Goal: Information Seeking & Learning: Understand process/instructions

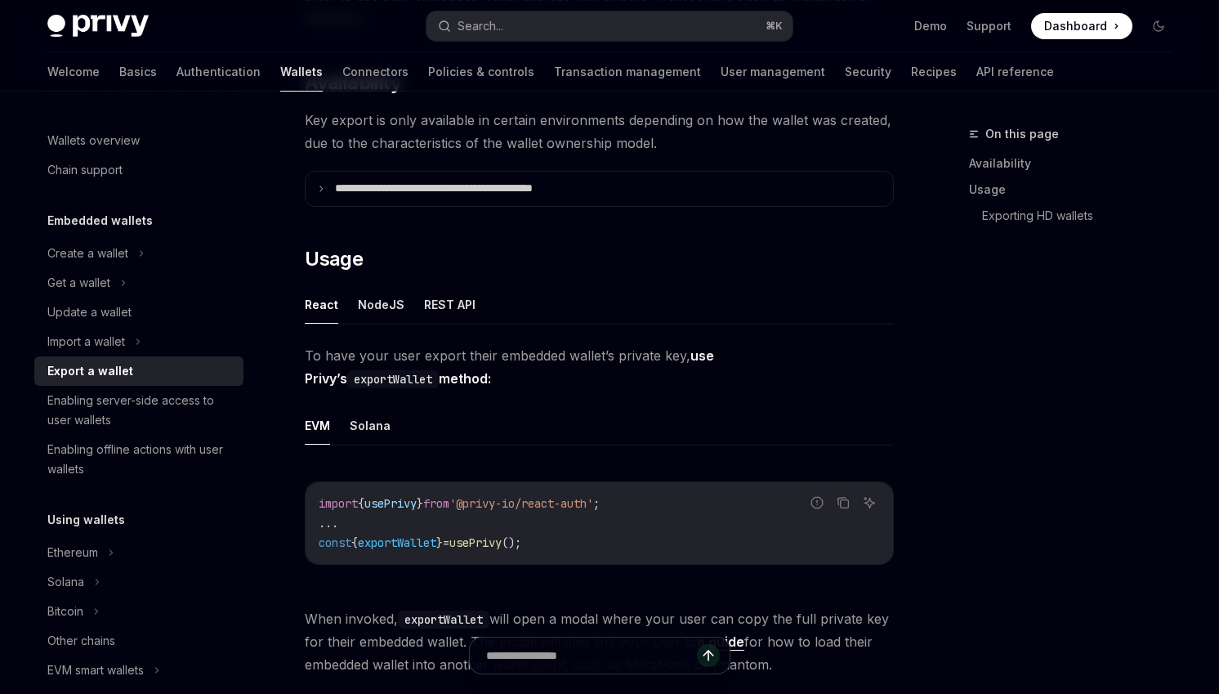
scroll to position [187, 0]
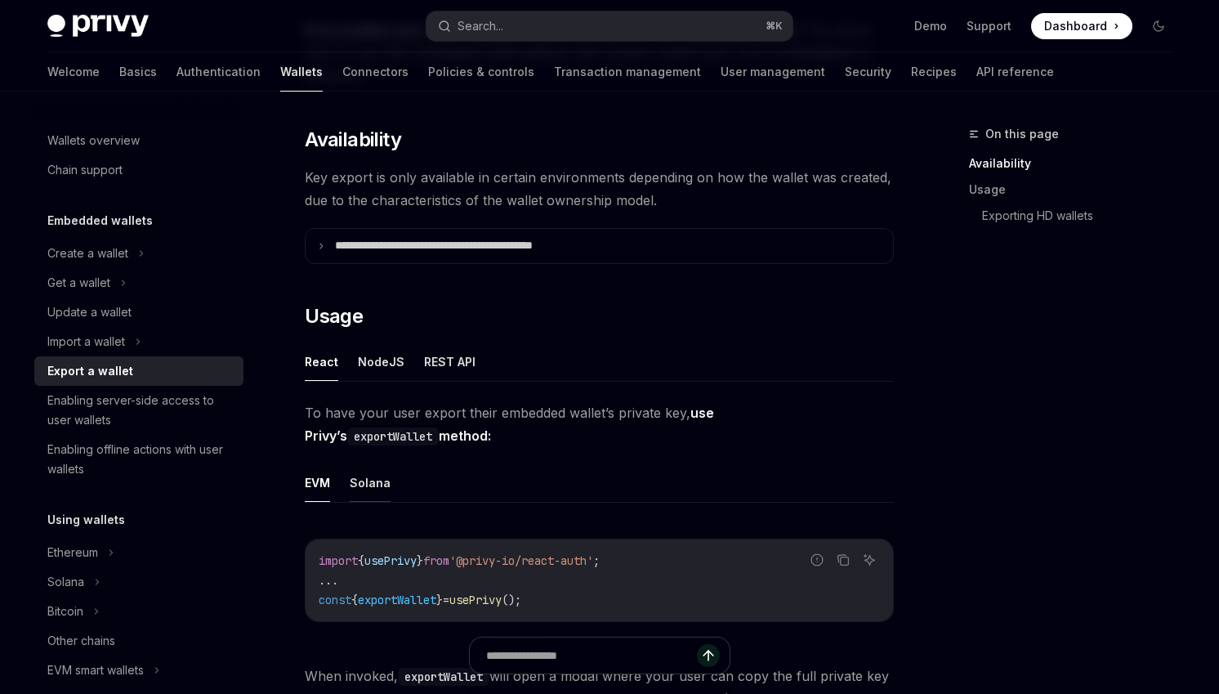
click at [374, 486] on button "Solana" at bounding box center [370, 482] width 41 height 38
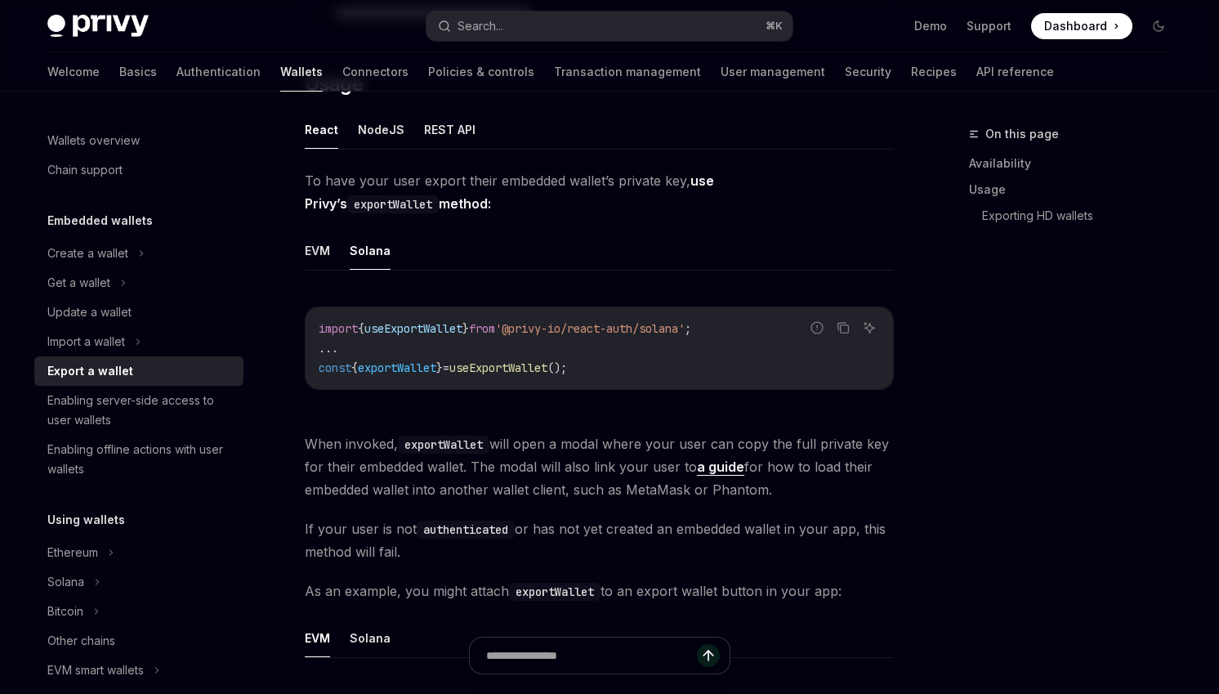
click at [537, 360] on span "useExportWallet" at bounding box center [498, 367] width 98 height 15
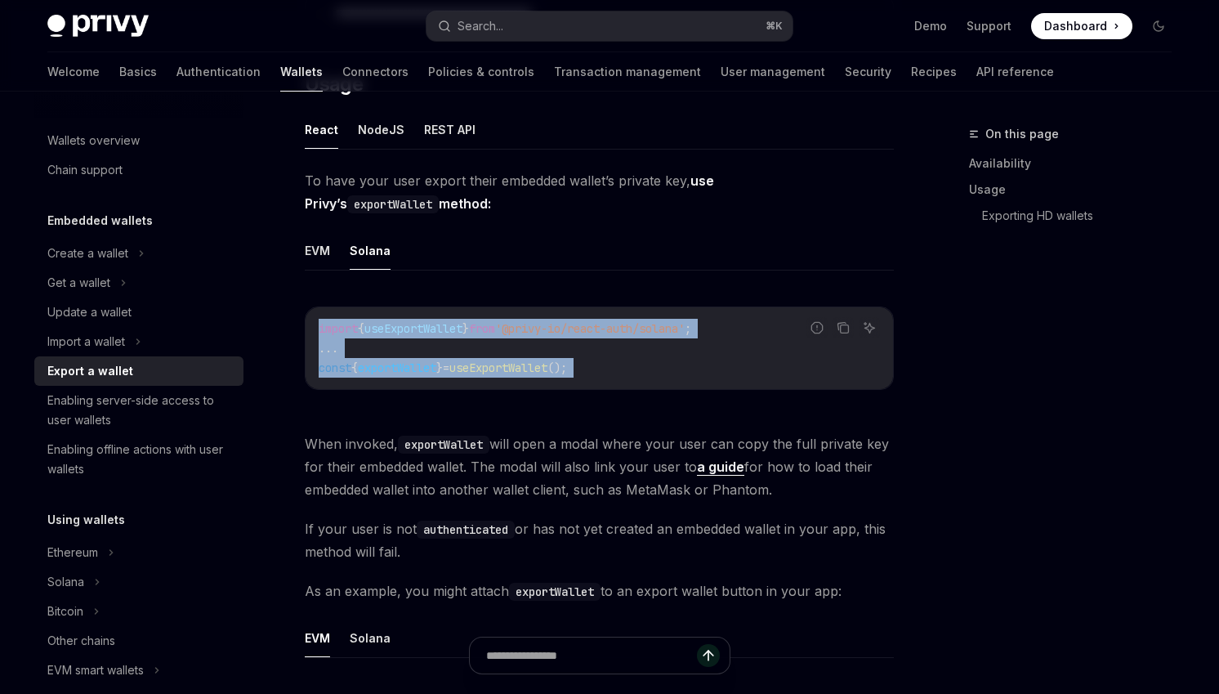
drag, startPoint x: 537, startPoint y: 360, endPoint x: 542, endPoint y: 320, distance: 40.3
click at [542, 320] on code "import { useExportWallet } from '@privy-io/react-auth/solana' ; ... const { exp…" at bounding box center [599, 348] width 561 height 59
copy code "import { useExportWallet } from '@privy-io/react-auth/solana' ; ... const { exp…"
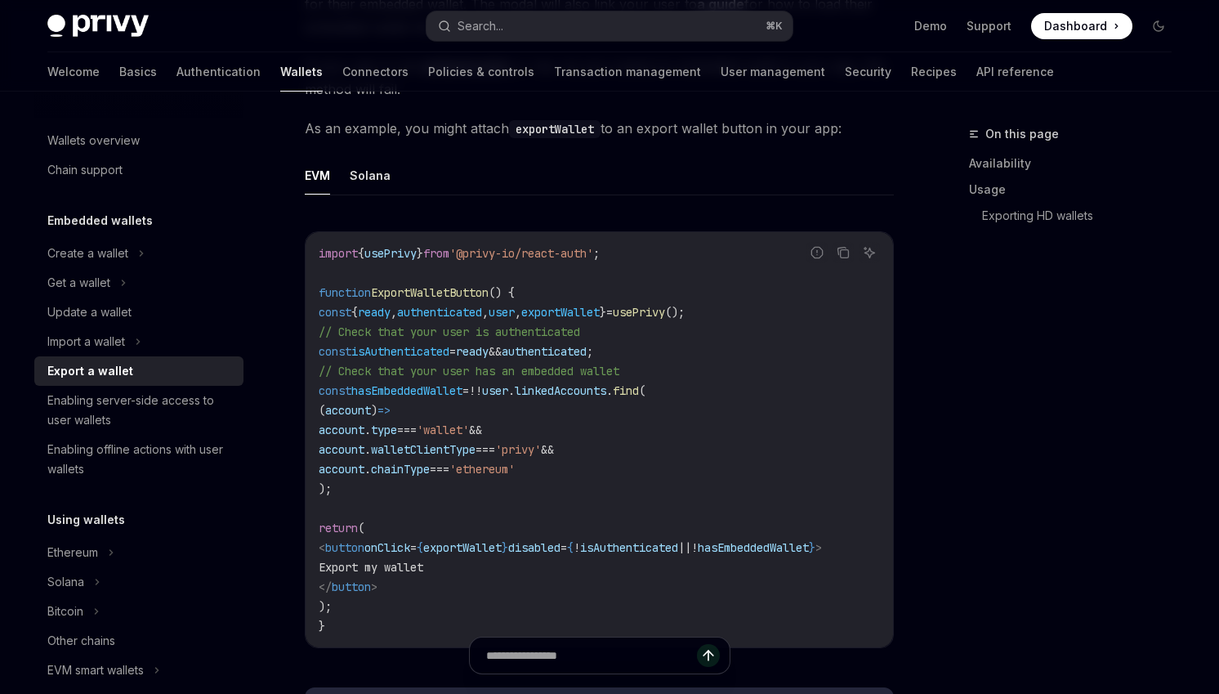
scroll to position [914, 0]
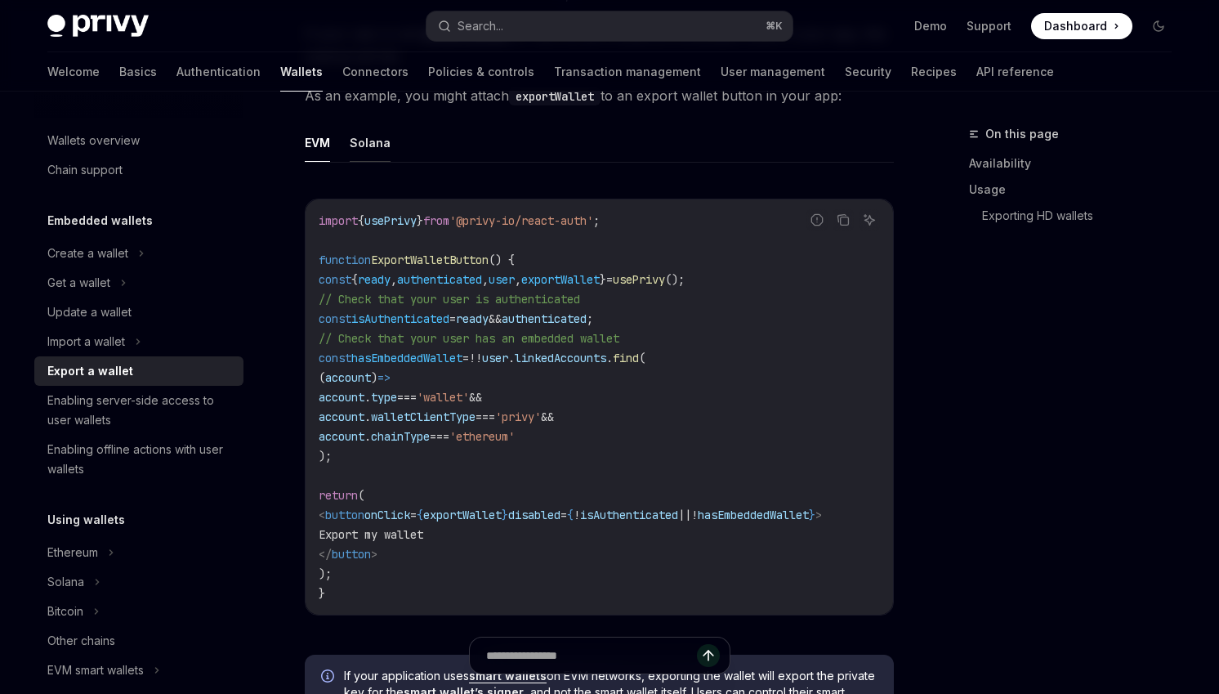
click at [360, 149] on button "Solana" at bounding box center [370, 142] width 41 height 38
type textarea "*"
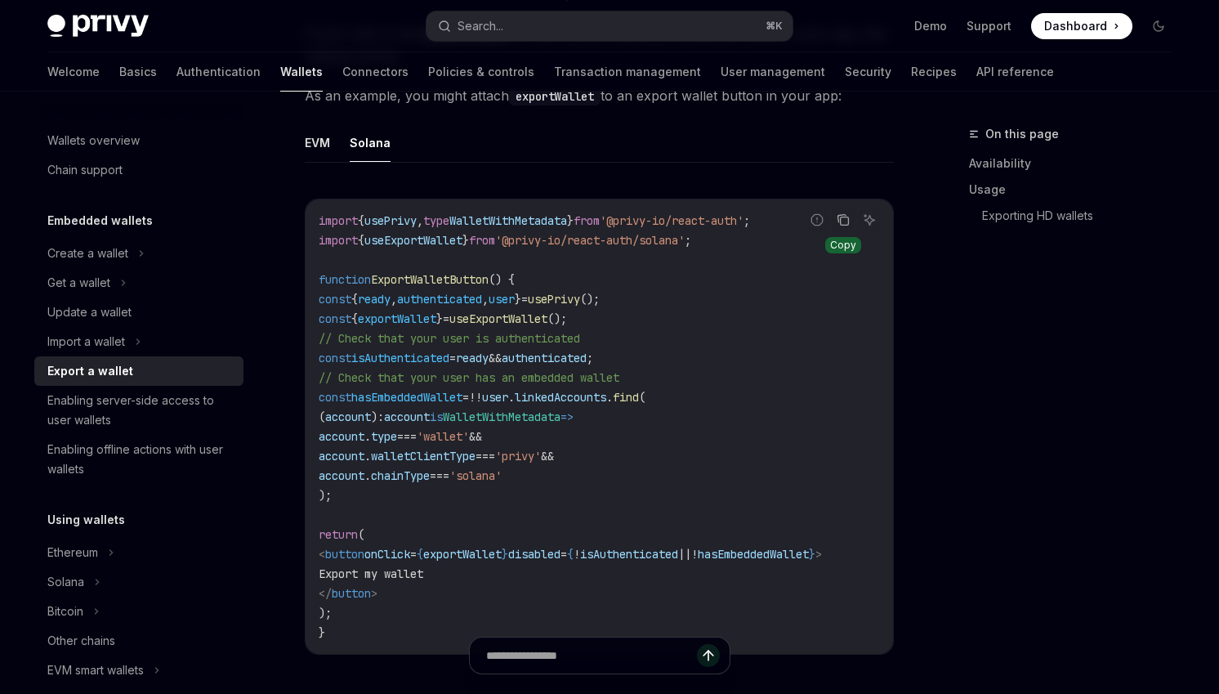
click at [845, 215] on icon "Copy the contents from the code block" at bounding box center [843, 219] width 13 height 13
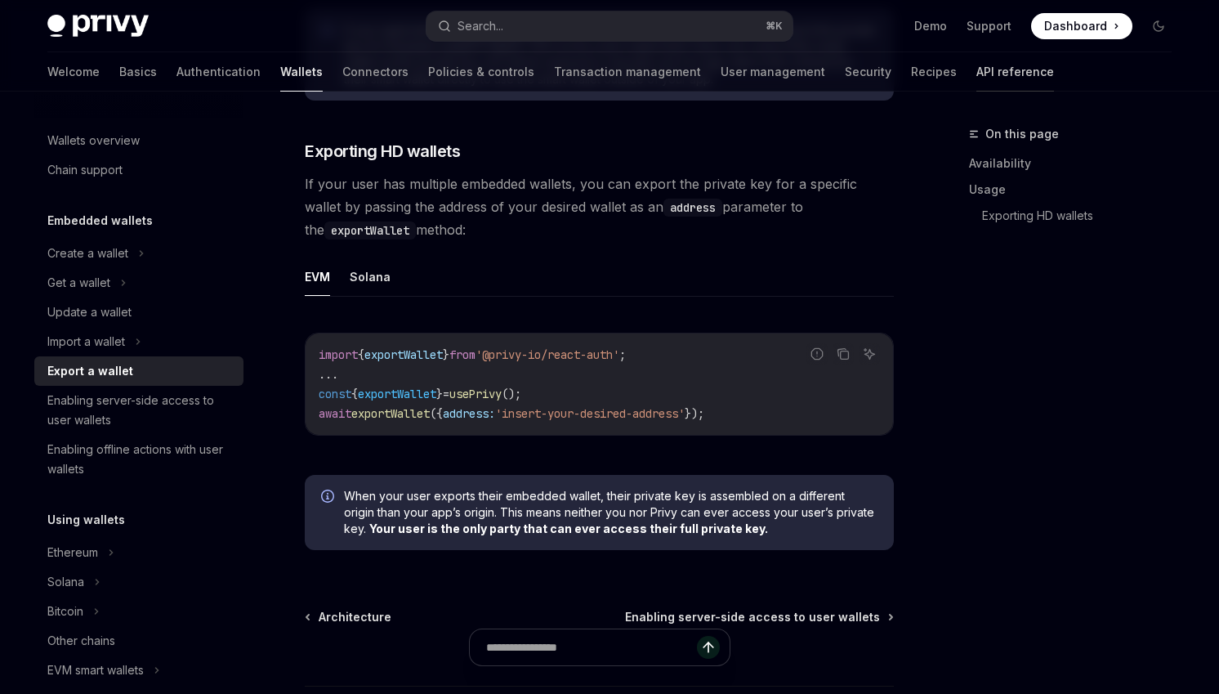
scroll to position [1623, 0]
